Goal: Task Accomplishment & Management: Complete application form

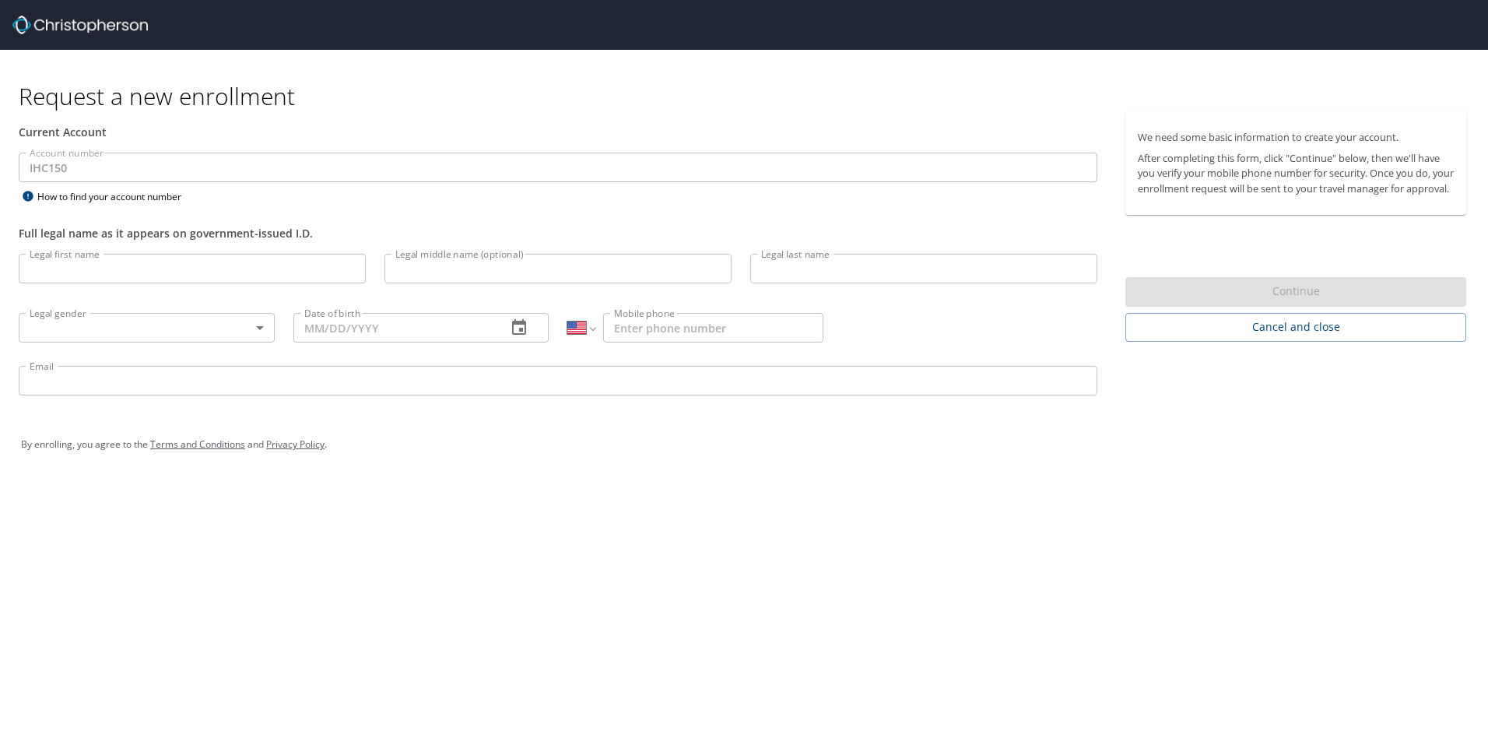
select select "US"
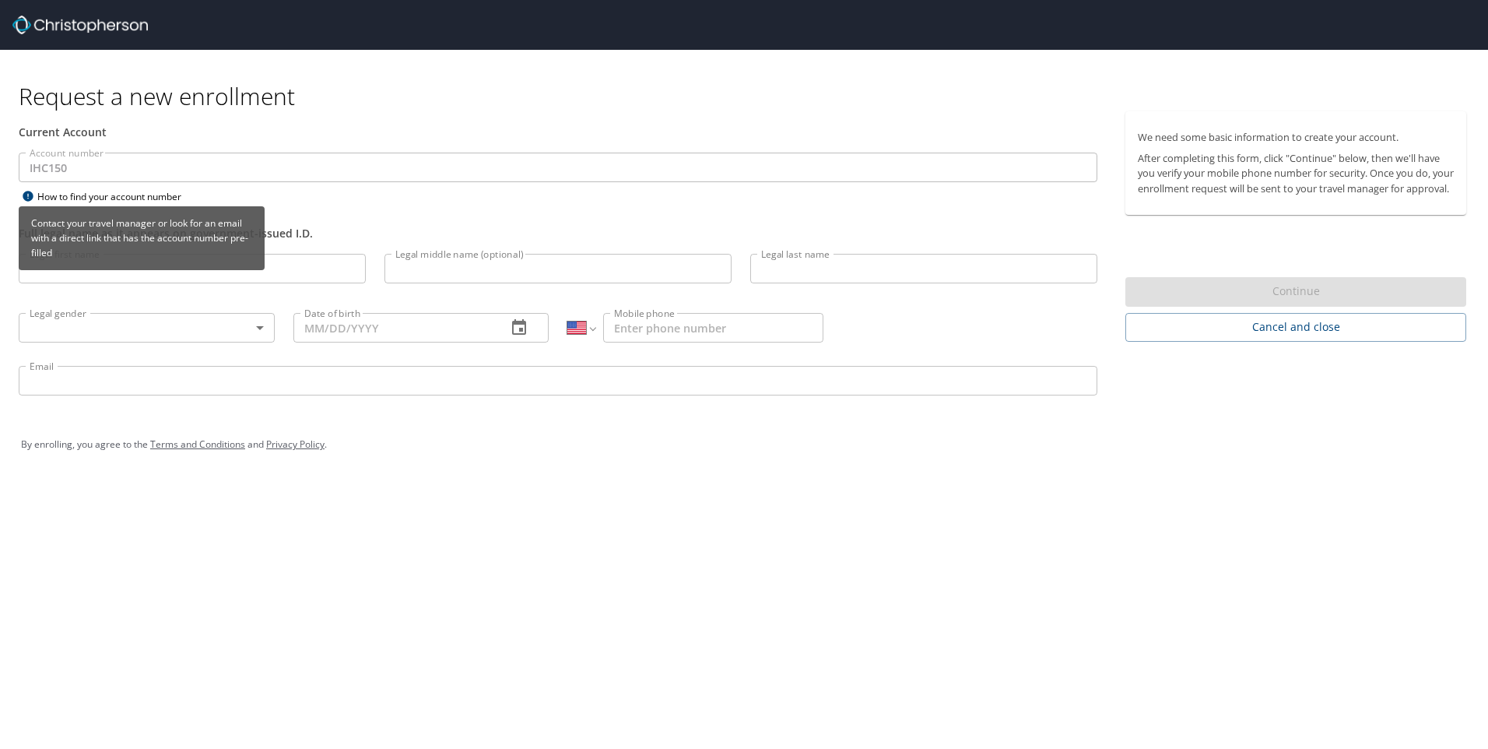
click at [38, 196] on div "How to find your account number" at bounding box center [116, 196] width 195 height 19
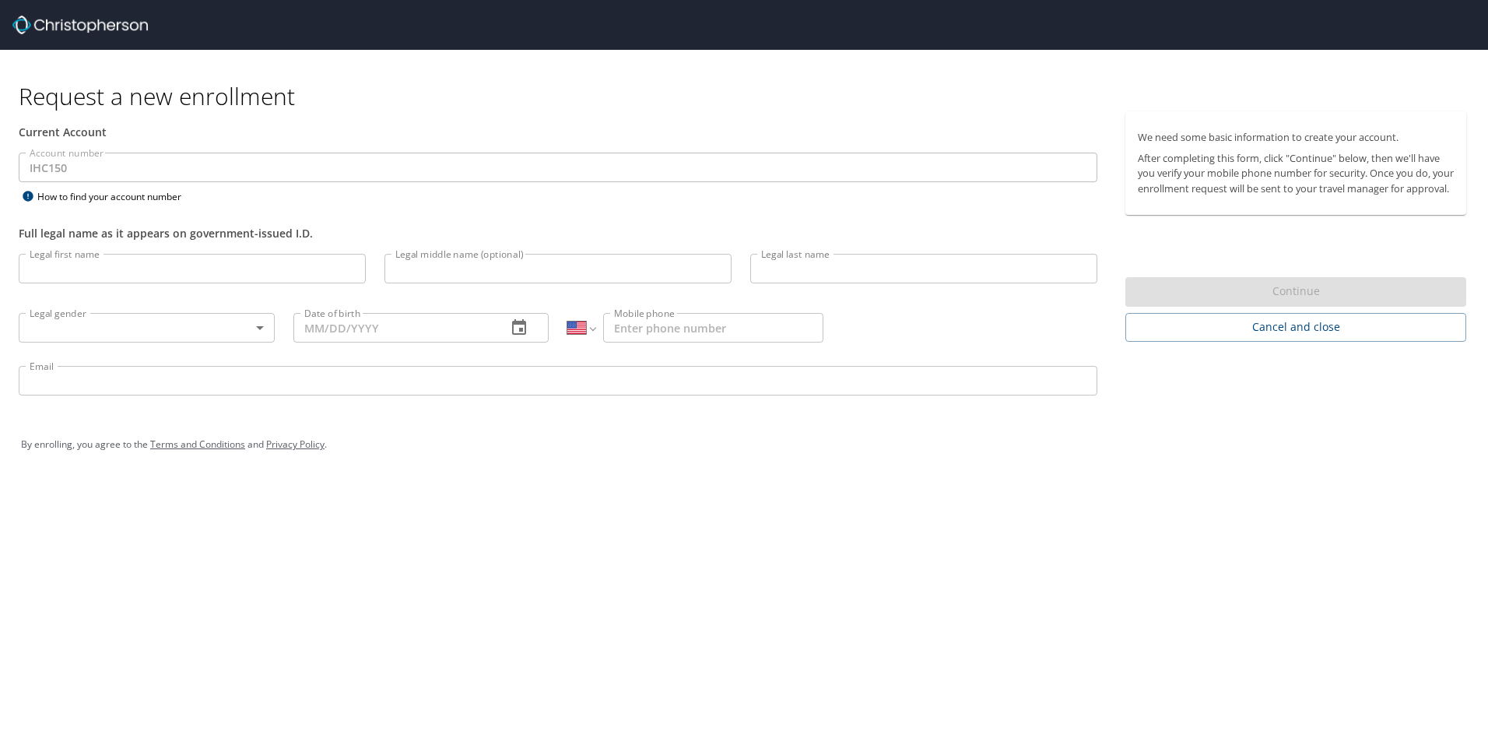
select select "US"
click at [207, 268] on input "Legal first name" at bounding box center [192, 269] width 347 height 30
type input "Tyler"
type input "John"
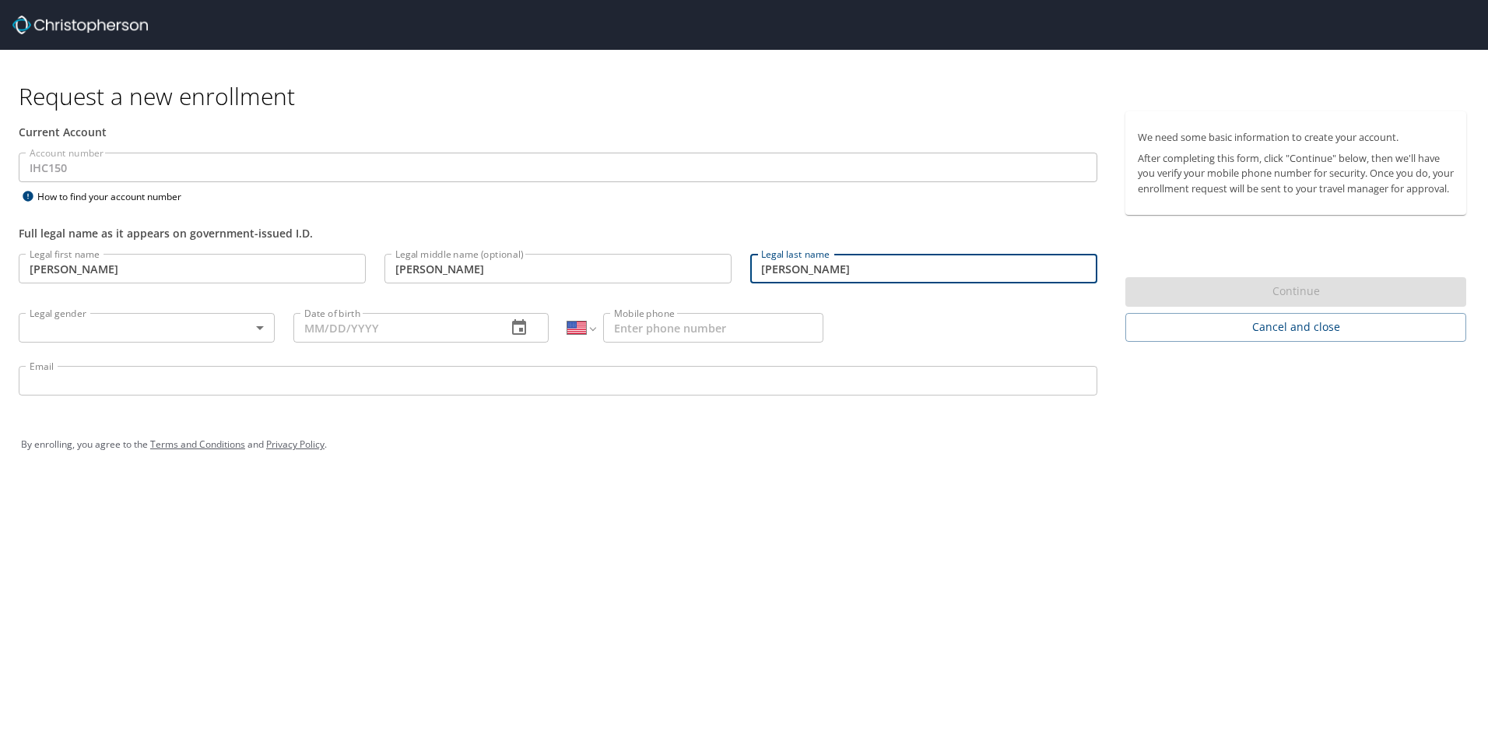
type input "Petrini"
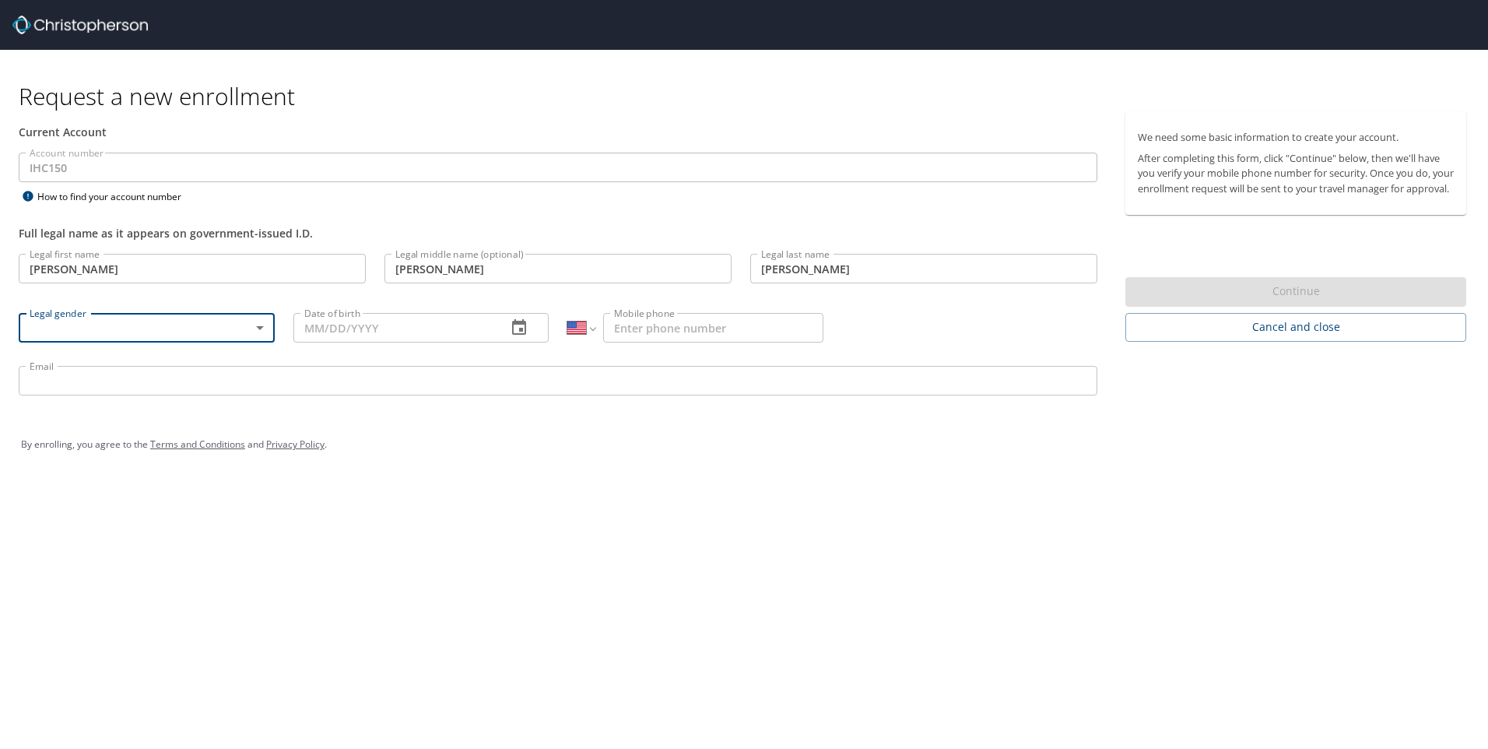
click at [240, 327] on body "Request a new enrollment Current Account Account number IHC150 Account number H…" at bounding box center [744, 374] width 1488 height 749
click at [202, 371] on li "Male" at bounding box center [147, 382] width 256 height 28
type input "Male"
click at [321, 342] on input "Date of birth" at bounding box center [394, 328] width 202 height 30
type input "04/14/2001"
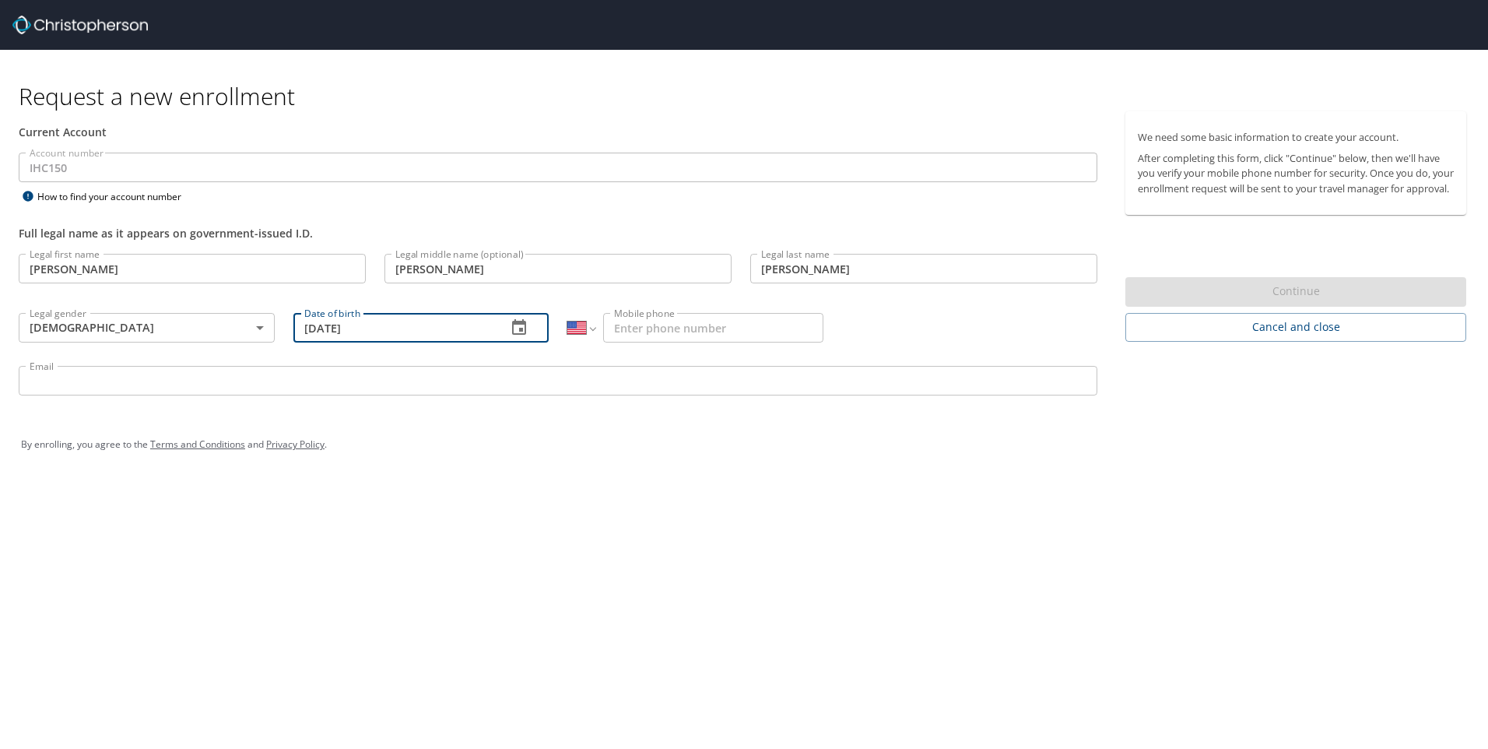
click at [698, 339] on input "Mobile phone" at bounding box center [713, 328] width 220 height 30
type input "(402) 889-7912"
click at [621, 371] on input "Email" at bounding box center [558, 381] width 1079 height 30
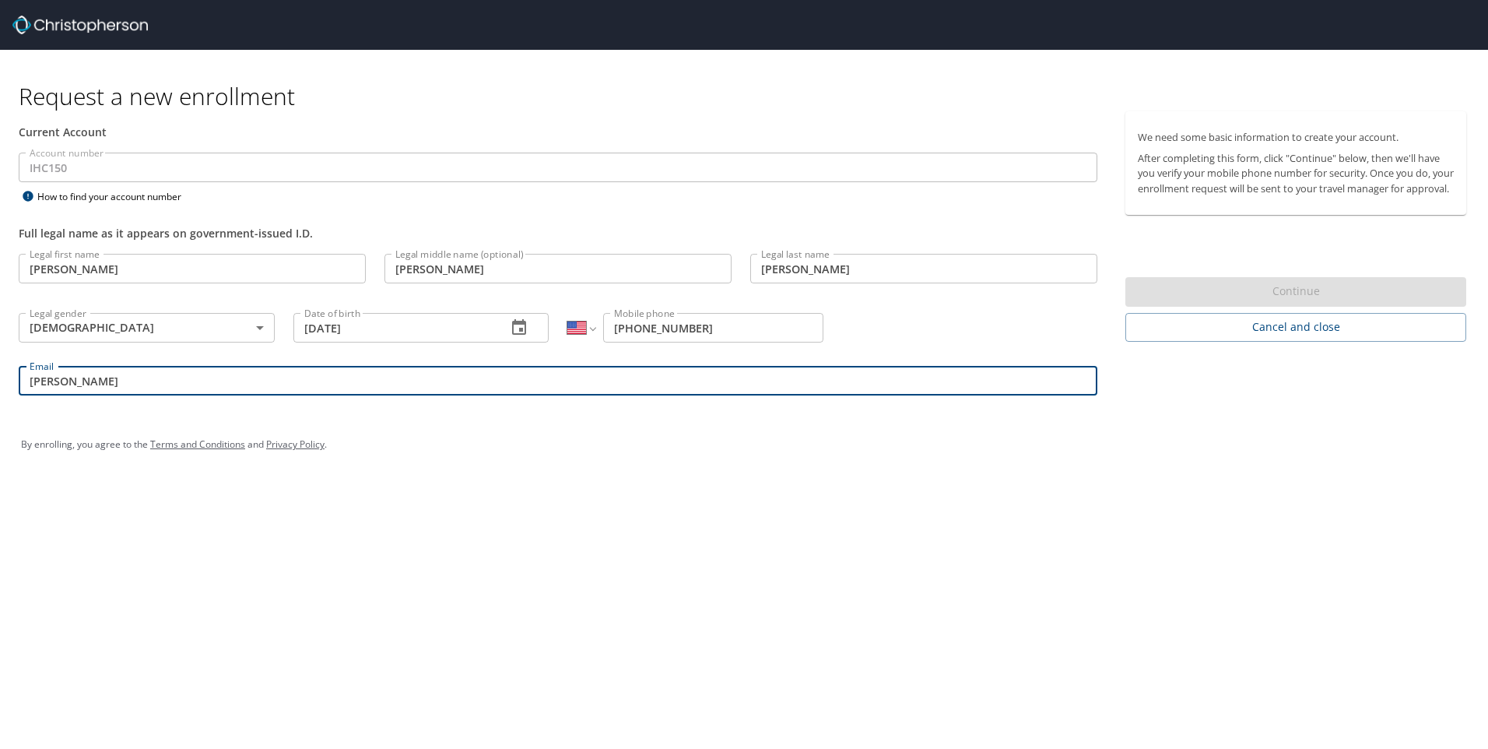
type input "tyler.petrini@imail.org"
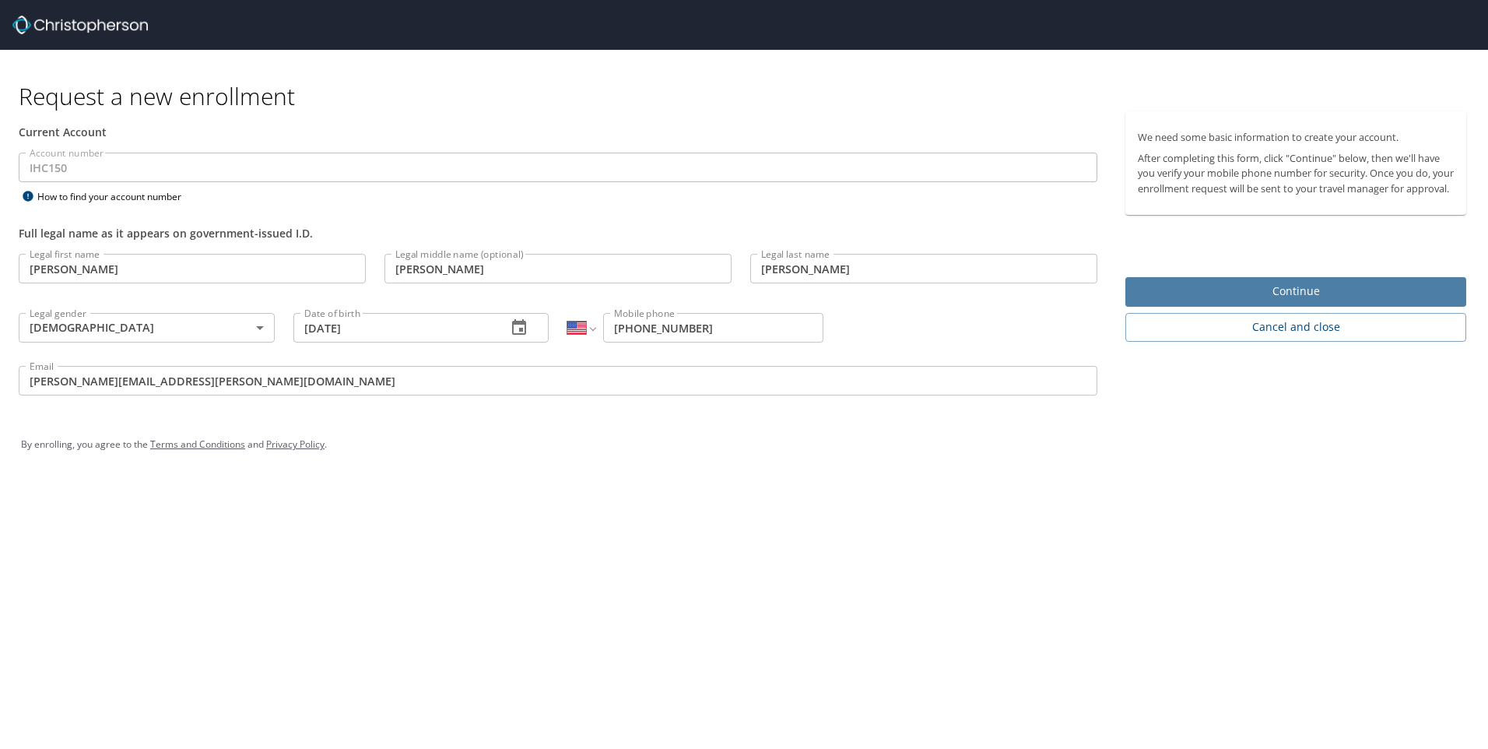
click at [1298, 296] on span "Continue" at bounding box center [1296, 291] width 316 height 19
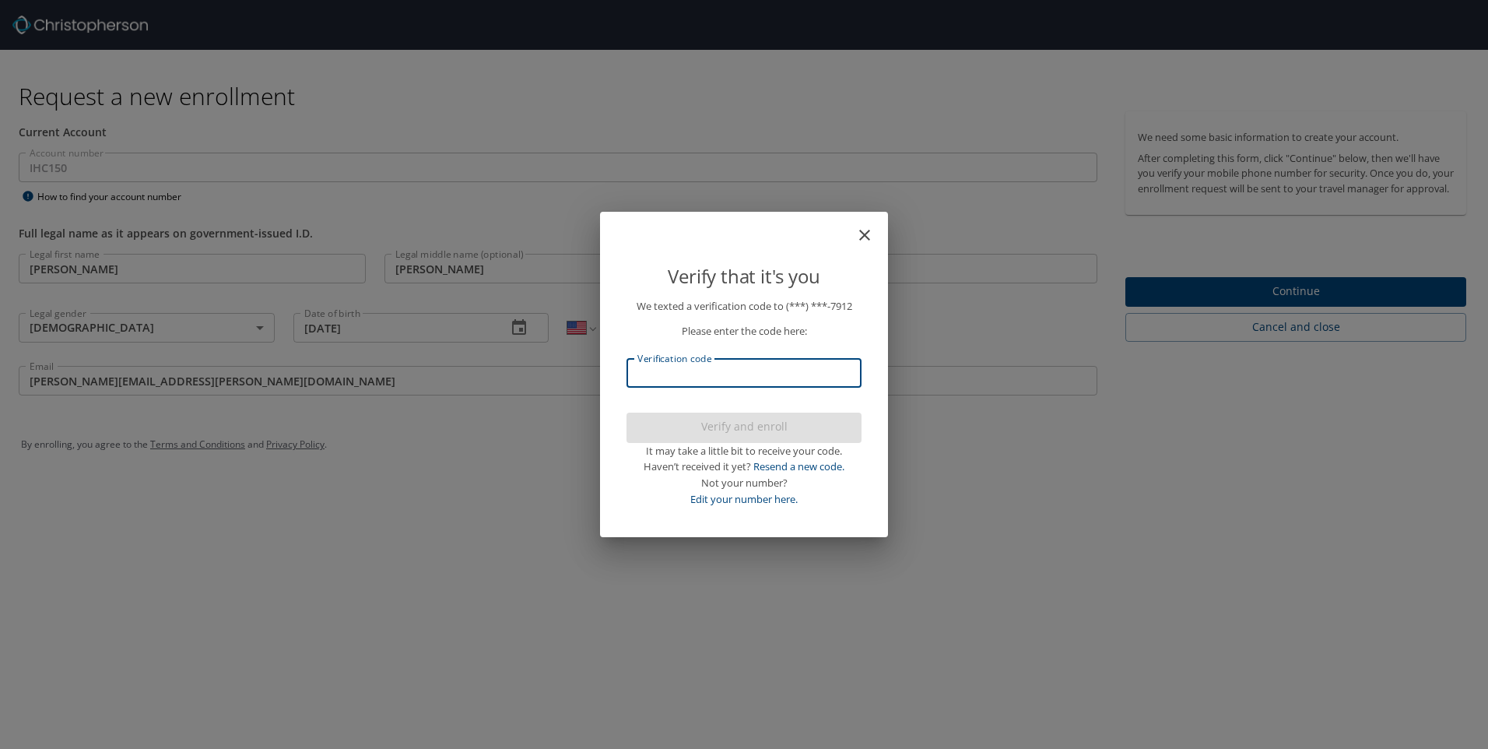
click at [796, 377] on input "Verification code" at bounding box center [743, 373] width 235 height 30
type input "884319"
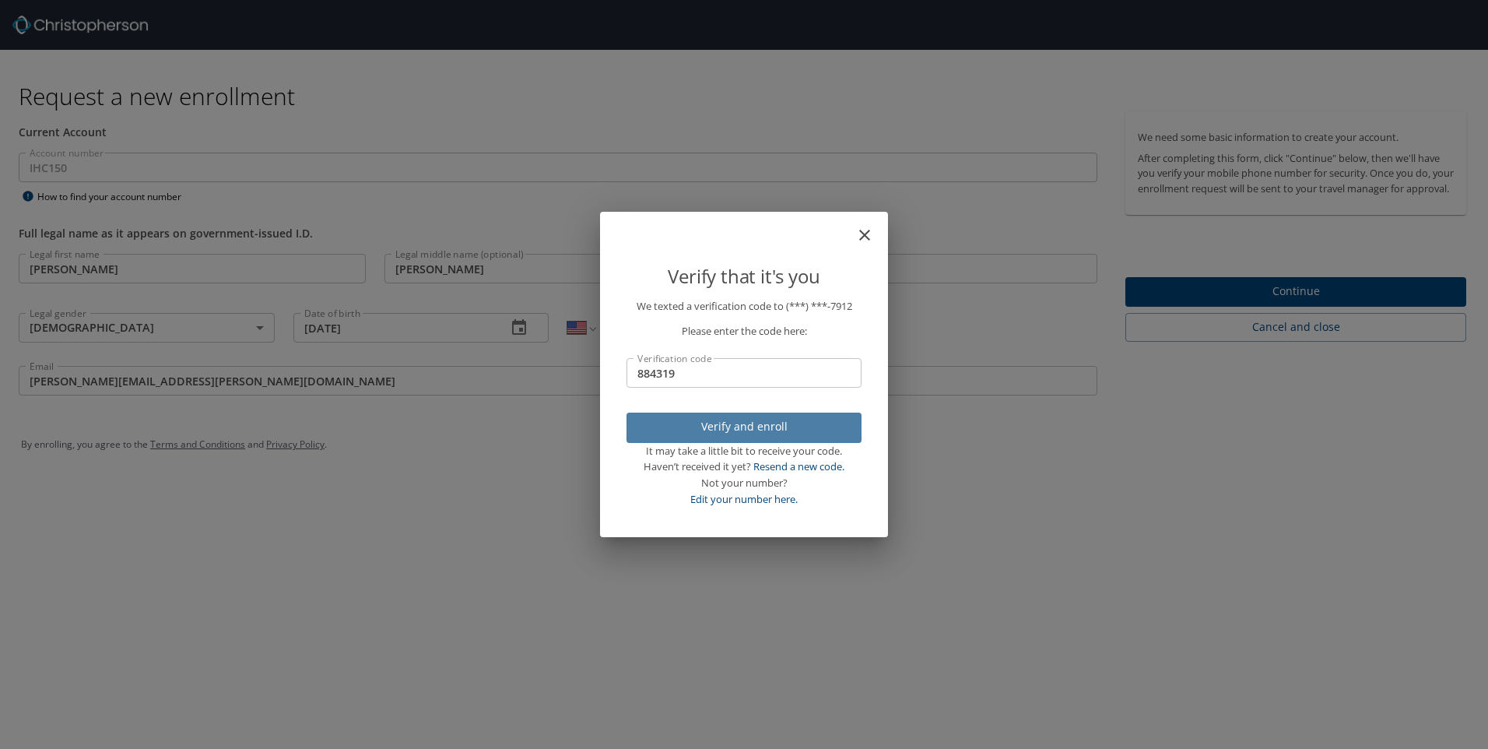
click at [709, 429] on span "Verify and enroll" at bounding box center [744, 426] width 210 height 19
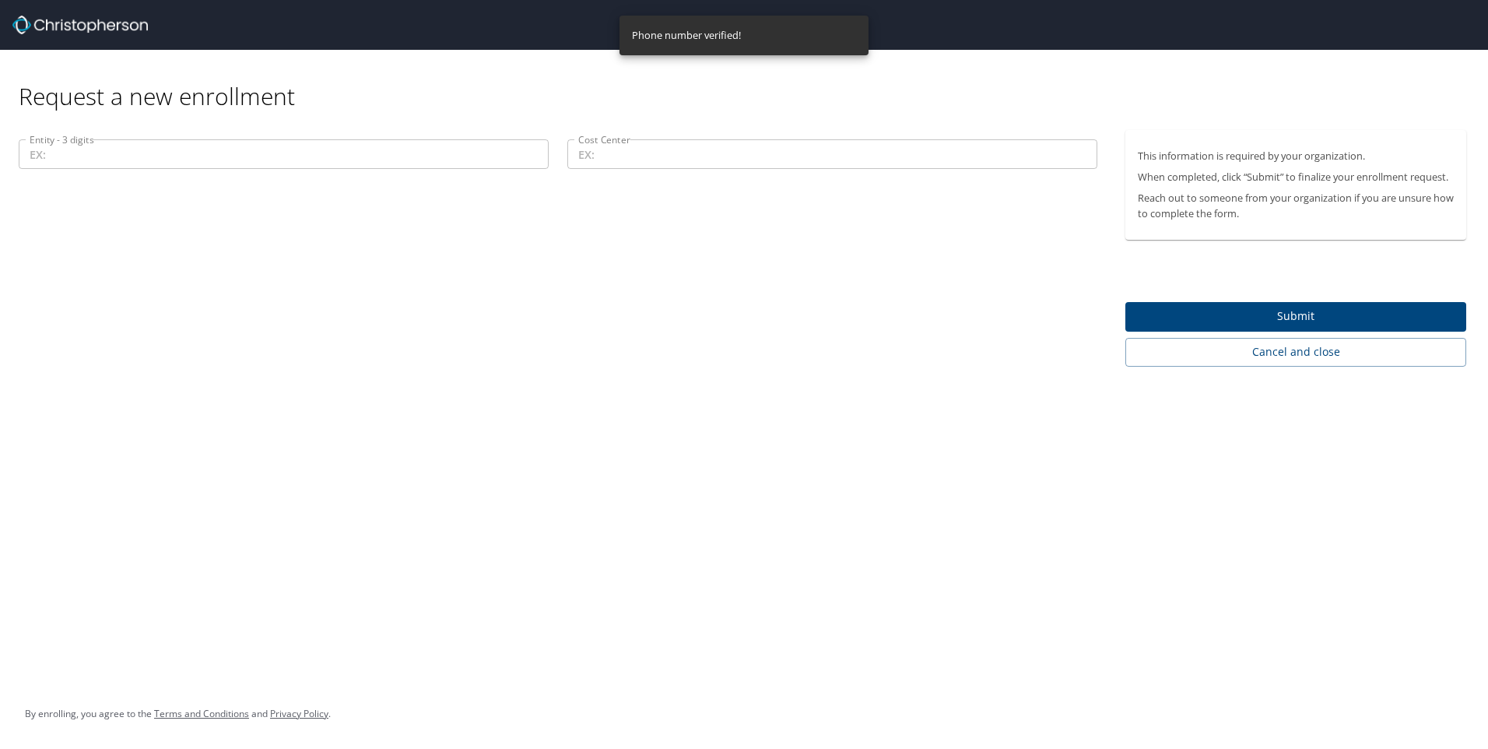
click at [131, 152] on input "Entity - 3 digits" at bounding box center [284, 154] width 530 height 30
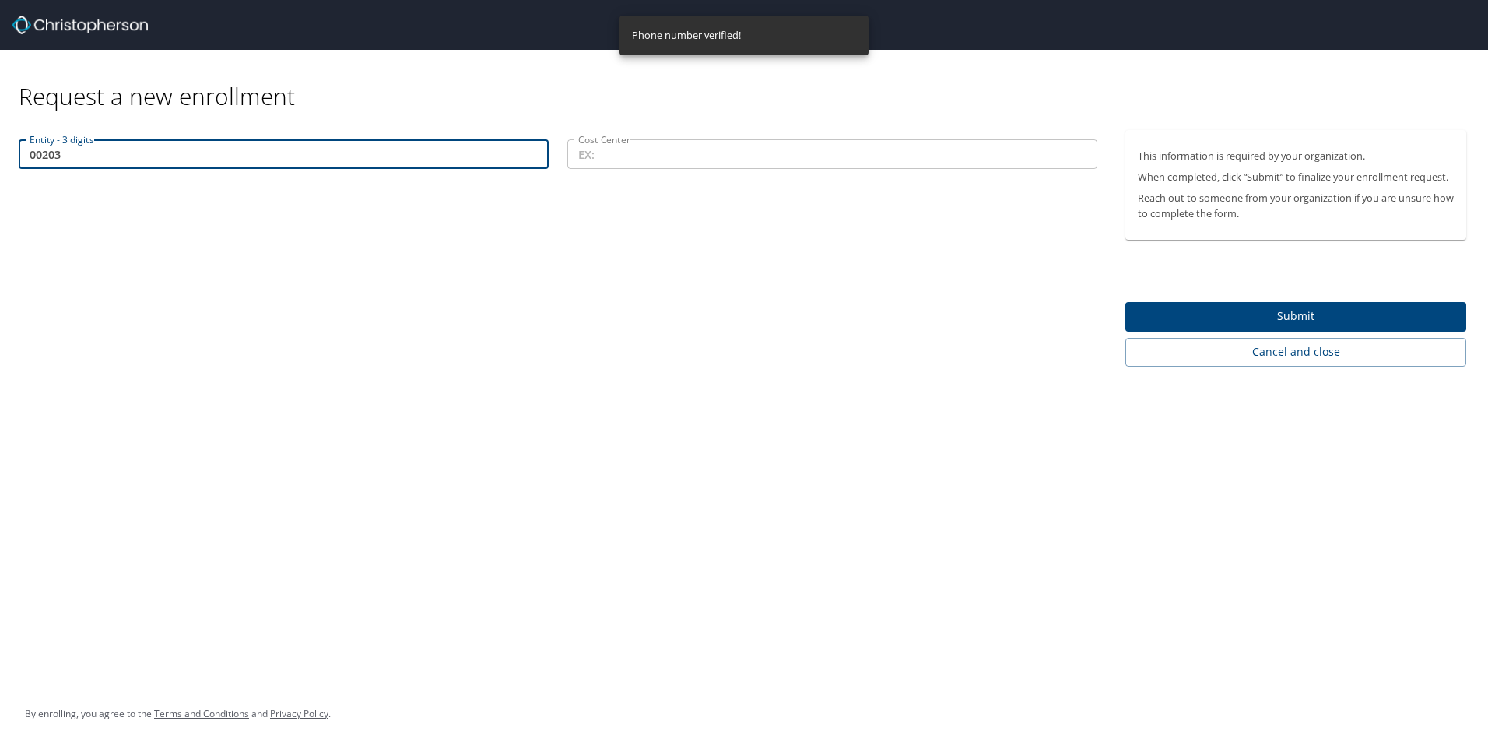
type input "00203"
click at [692, 163] on input "Cost Center" at bounding box center [832, 154] width 530 height 30
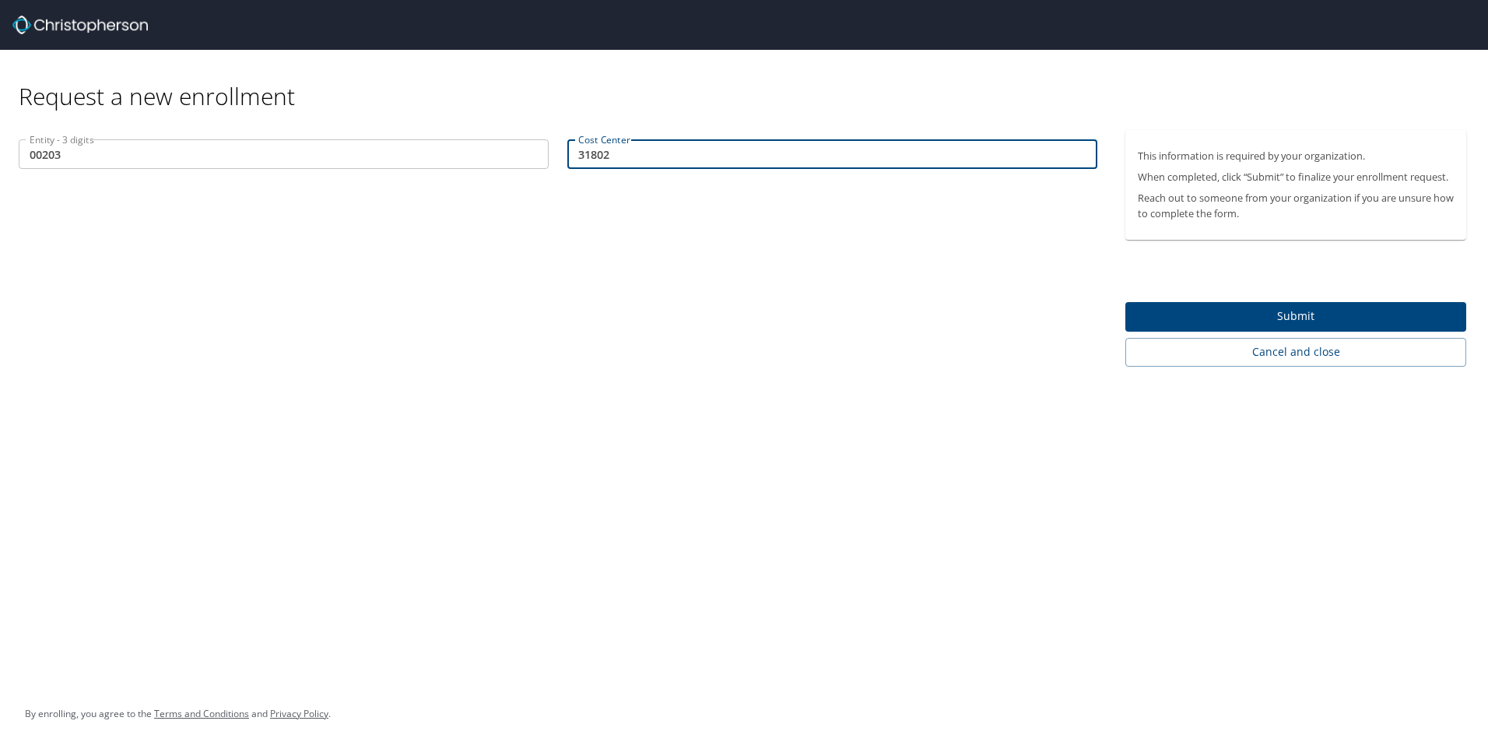
type input "31802"
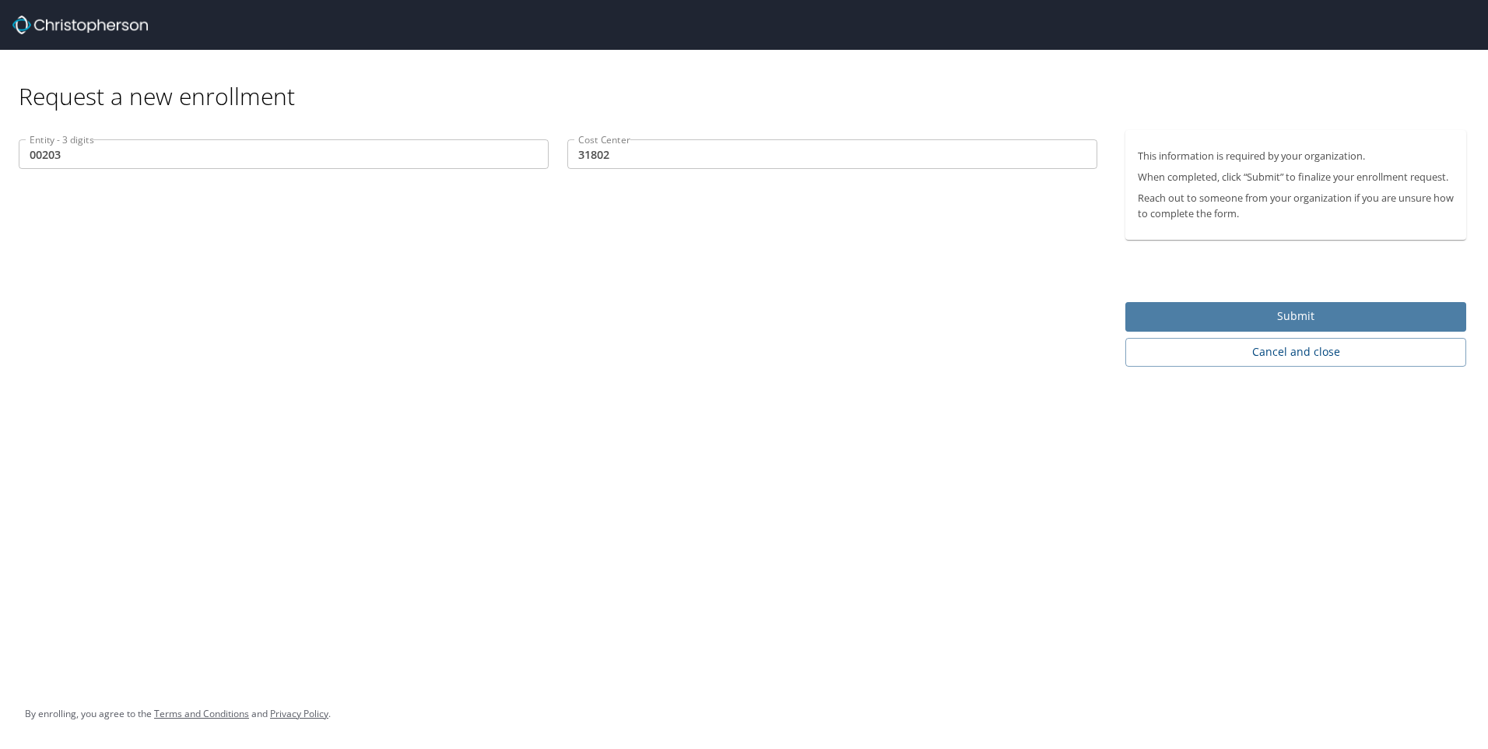
click at [1149, 308] on span "Submit" at bounding box center [1296, 316] width 316 height 19
